Goal: Information Seeking & Learning: Learn about a topic

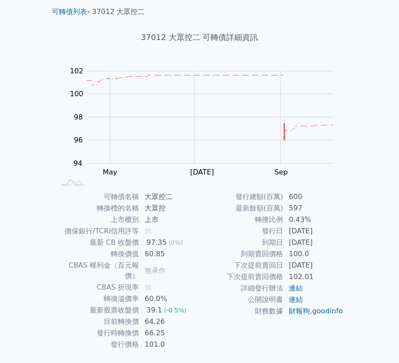
scroll to position [44, 0]
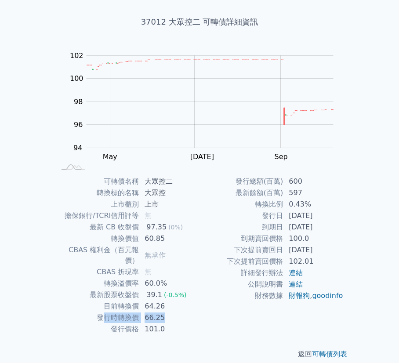
drag, startPoint x: 165, startPoint y: 308, endPoint x: 102, endPoint y: 306, distance: 63.3
click at [102, 312] on tr "發行時轉換價 66.25" at bounding box center [127, 317] width 144 height 11
drag, startPoint x: 102, startPoint y: 306, endPoint x: 189, endPoint y: 315, distance: 87.1
click at [189, 324] on td "101.0" at bounding box center [169, 329] width 60 height 11
drag, startPoint x: 171, startPoint y: 305, endPoint x: 96, endPoint y: 297, distance: 75.2
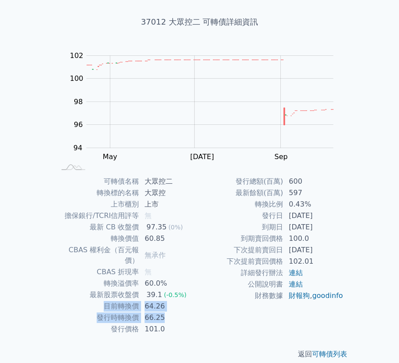
click at [96, 297] on tbody "可轉債名稱 大眾控二 轉換標的名稱 大眾控 上市櫃別 上市 擔保銀行/TCRI信用評等 無 最新 CB 收盤價 97.35 (0%) 轉換價值 60.85 C…" at bounding box center [127, 255] width 144 height 159
drag, startPoint x: 96, startPoint y: 297, endPoint x: 162, endPoint y: 313, distance: 68.2
click at [162, 313] on td "66.25" at bounding box center [169, 317] width 60 height 11
drag, startPoint x: 331, startPoint y: 247, endPoint x: 330, endPoint y: 201, distance: 45.7
click at [330, 201] on tbody "發行總額(百萬) 600 最新餘額(百萬) 597 轉換比例 0.43% 發行日 [DATE] 到期日 [DATE] 到期賣回價格 100.0 下次提前賣回日…" at bounding box center [272, 239] width 144 height 126
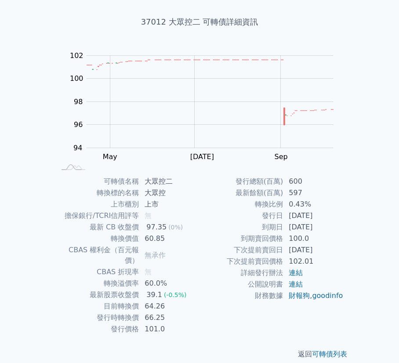
drag, startPoint x: 330, startPoint y: 201, endPoint x: 324, endPoint y: 224, distance: 23.0
click at [324, 224] on td "[DATE]" at bounding box center [314, 227] width 60 height 11
drag, startPoint x: 265, startPoint y: 228, endPoint x: 331, endPoint y: 224, distance: 66.9
click at [331, 224] on tr "到期日 [DATE]" at bounding box center [272, 227] width 144 height 11
drag, startPoint x: 331, startPoint y: 224, endPoint x: 325, endPoint y: 239, distance: 16.2
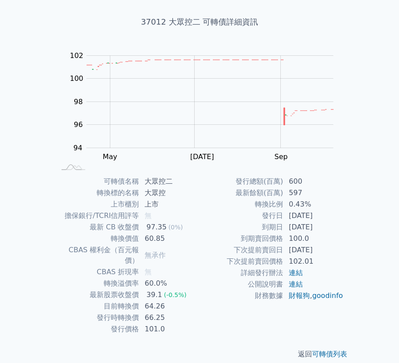
click at [325, 239] on td "100.0" at bounding box center [314, 238] width 60 height 11
